Goal: Check status

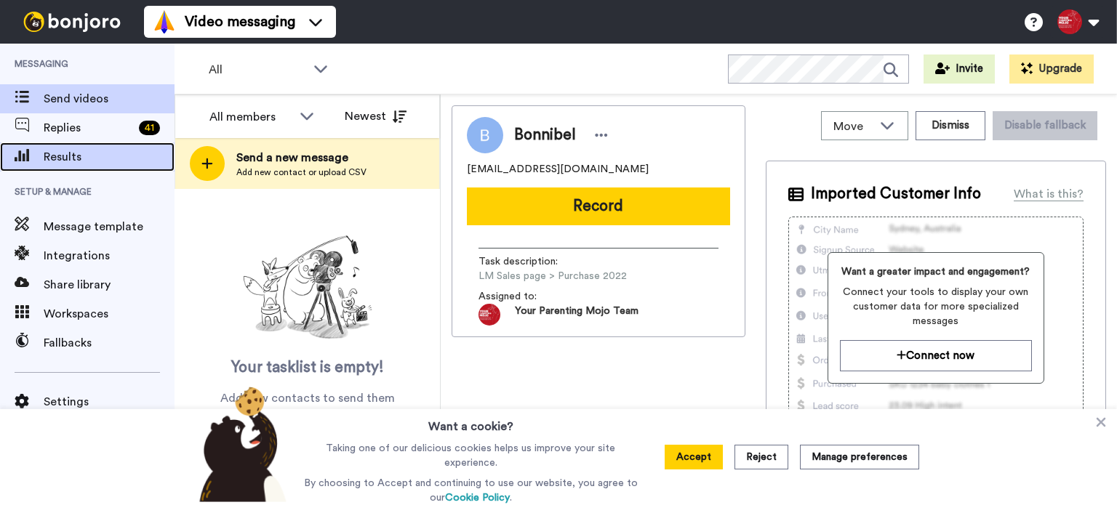
click at [63, 148] on span "Results" at bounding box center [109, 156] width 131 height 17
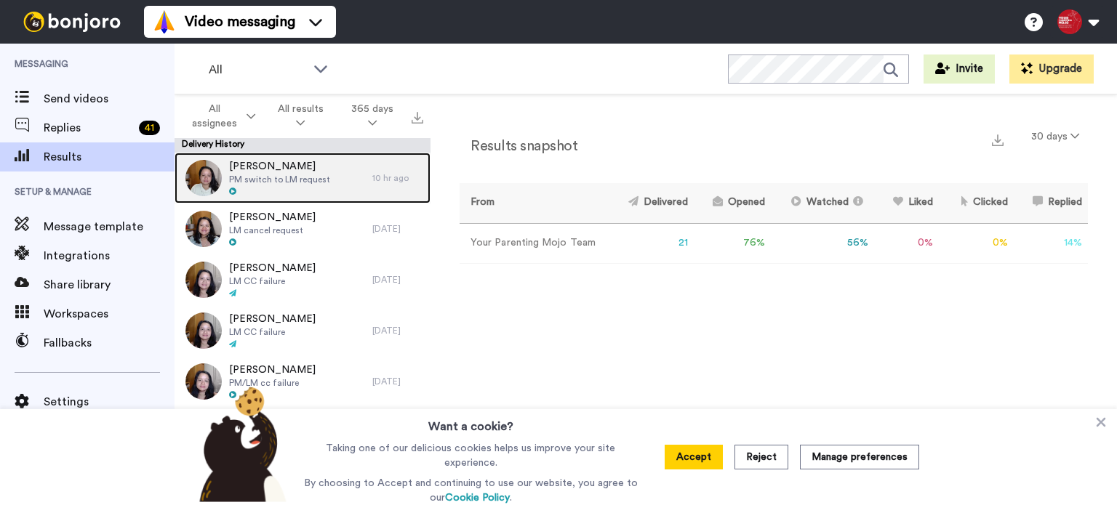
click at [265, 187] on div at bounding box center [279, 192] width 101 height 10
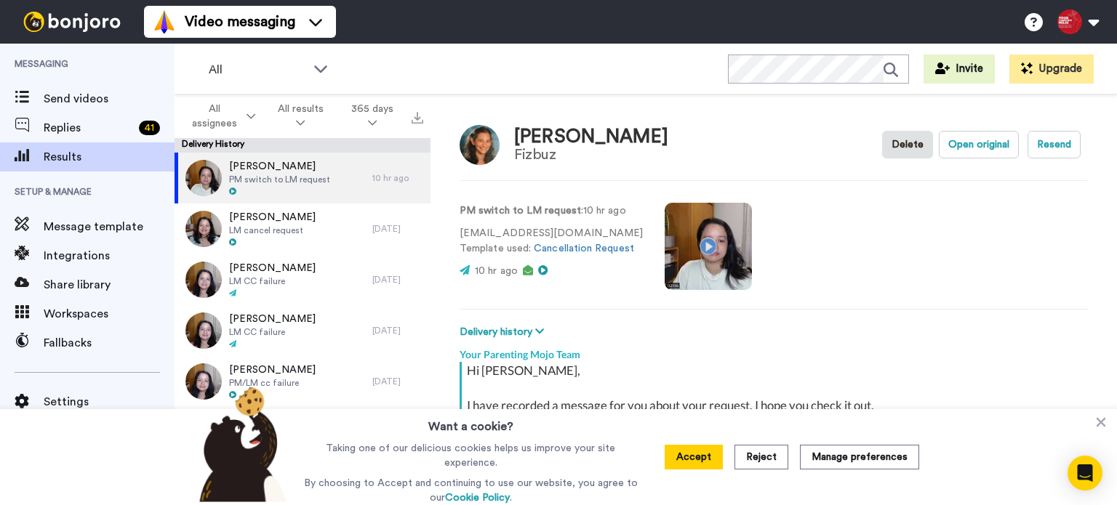
click at [701, 245] on video at bounding box center [708, 246] width 87 height 87
